Goal: Manage account settings

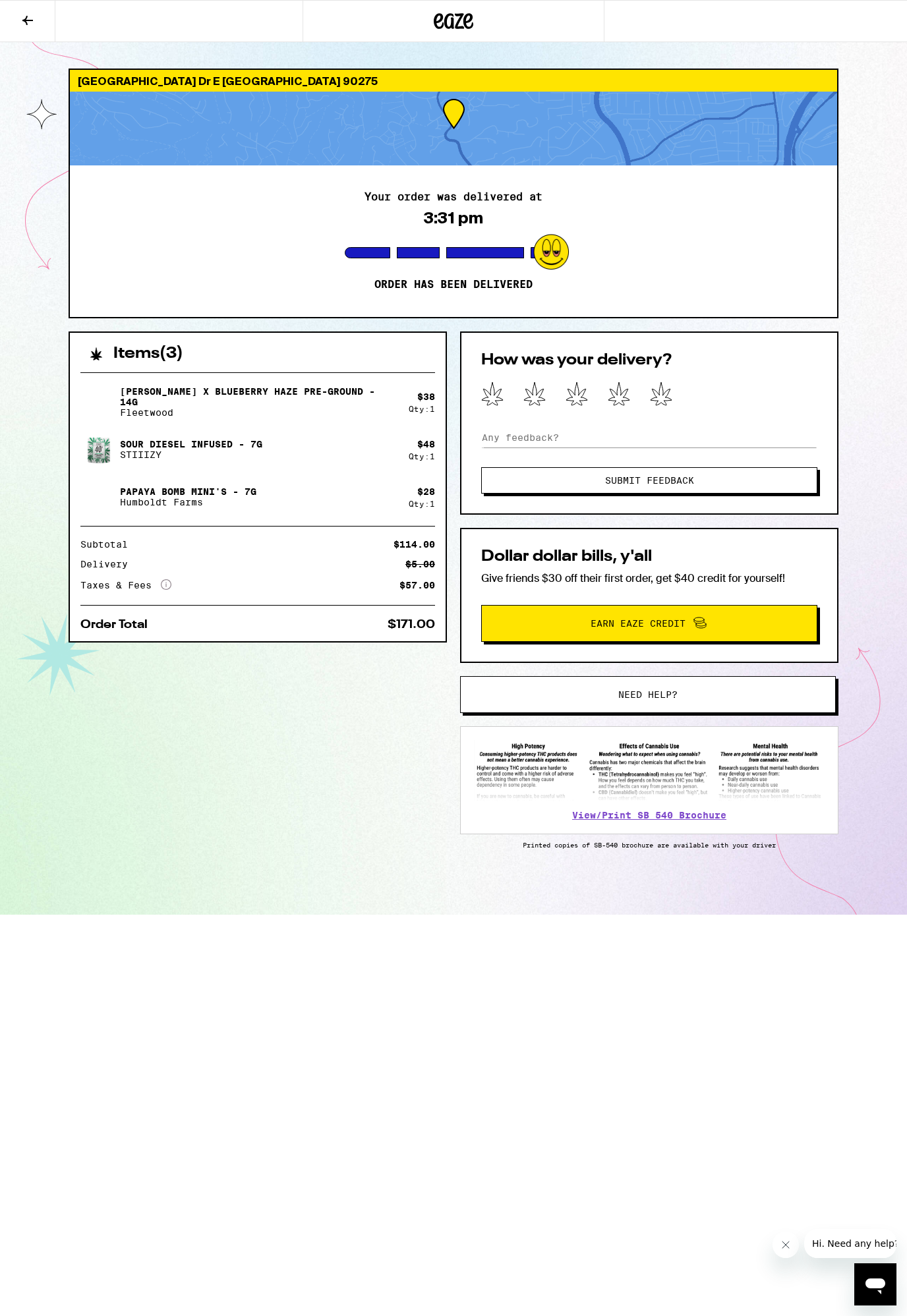
click at [435, 28] on icon at bounding box center [453, 20] width 40 height 23
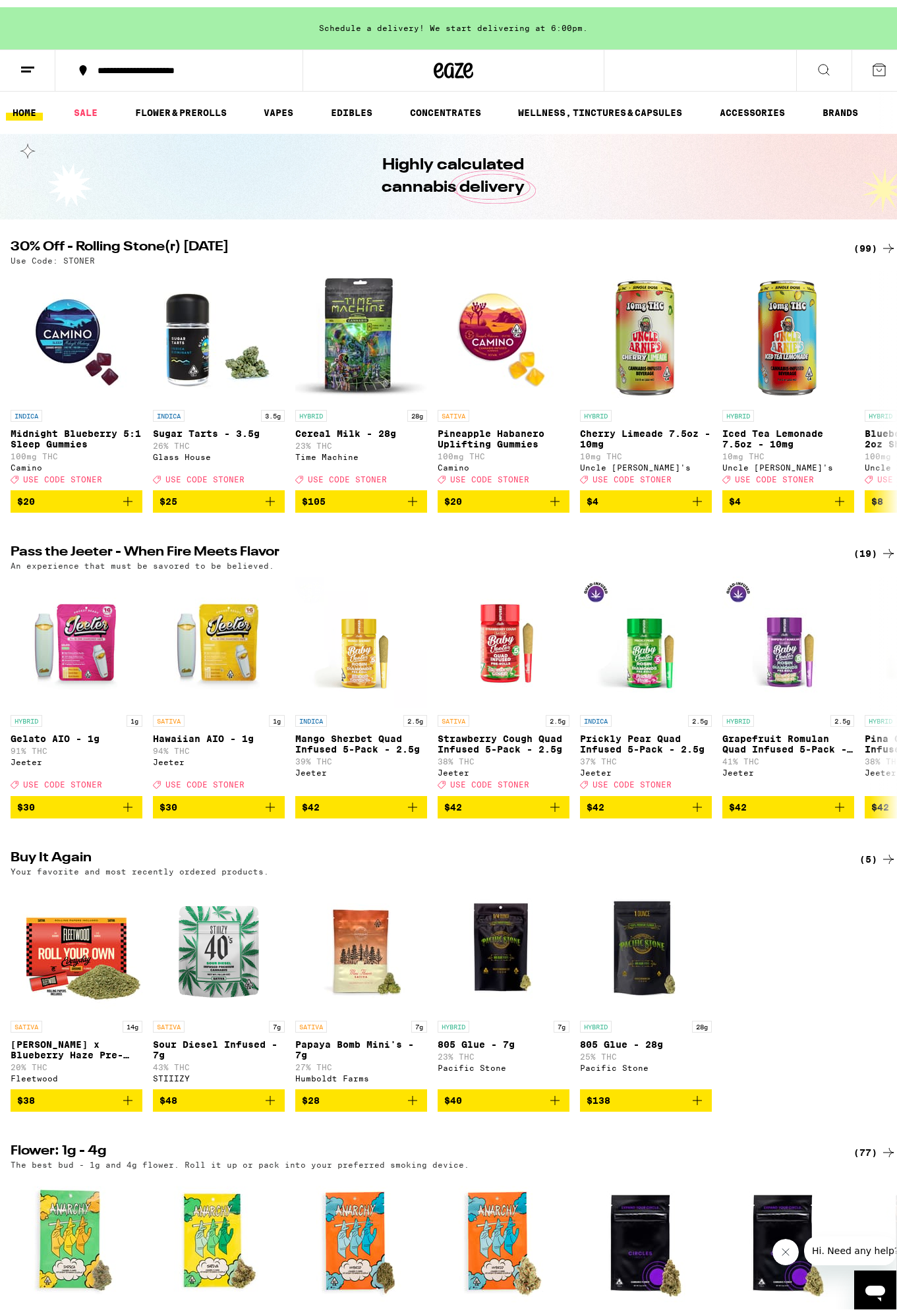
click at [34, 63] on icon at bounding box center [28, 63] width 16 height 16
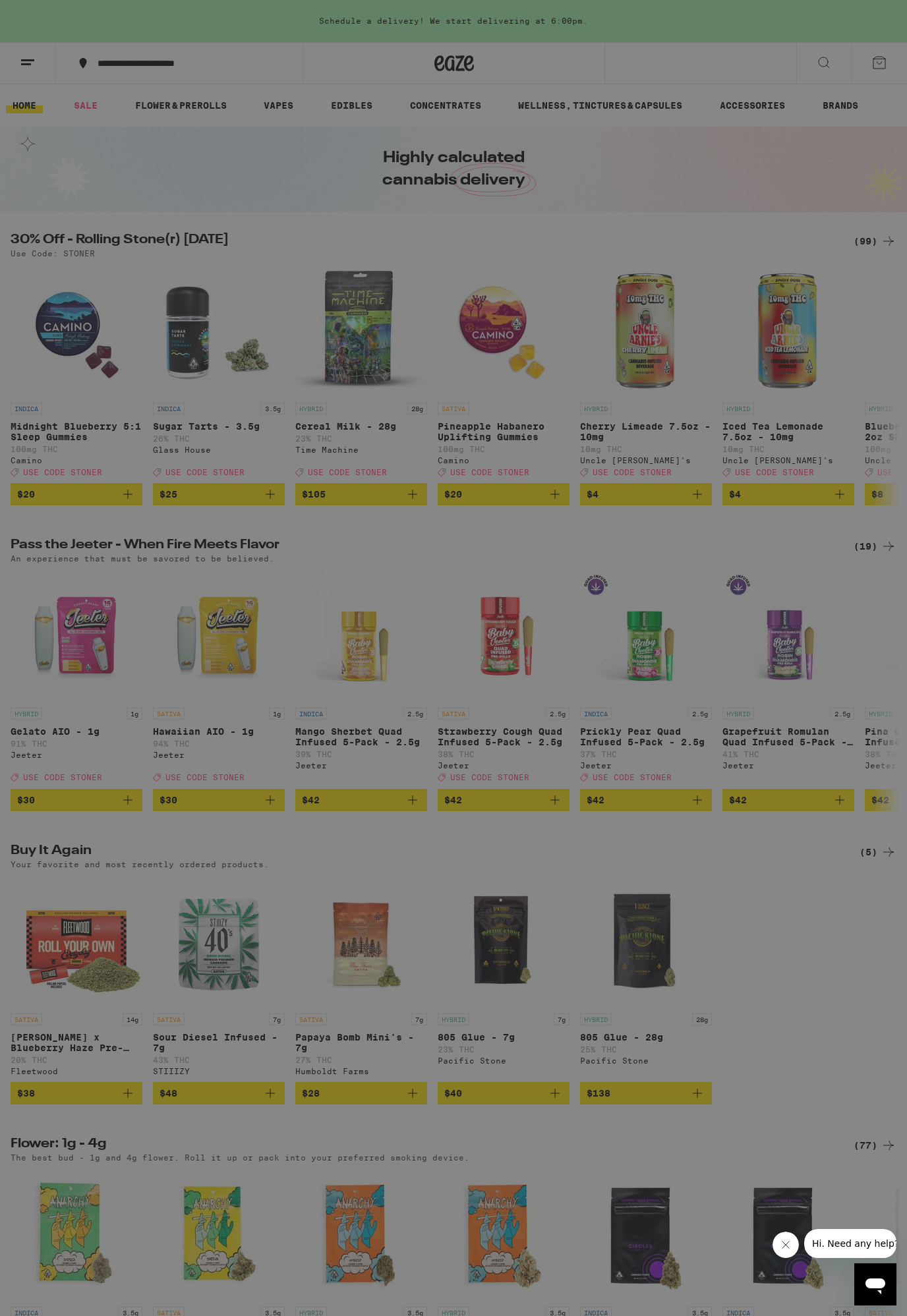
click at [97, 460] on link "Account" at bounding box center [182, 461] width 231 height 16
